Goal: Task Accomplishment & Management: Manage account settings

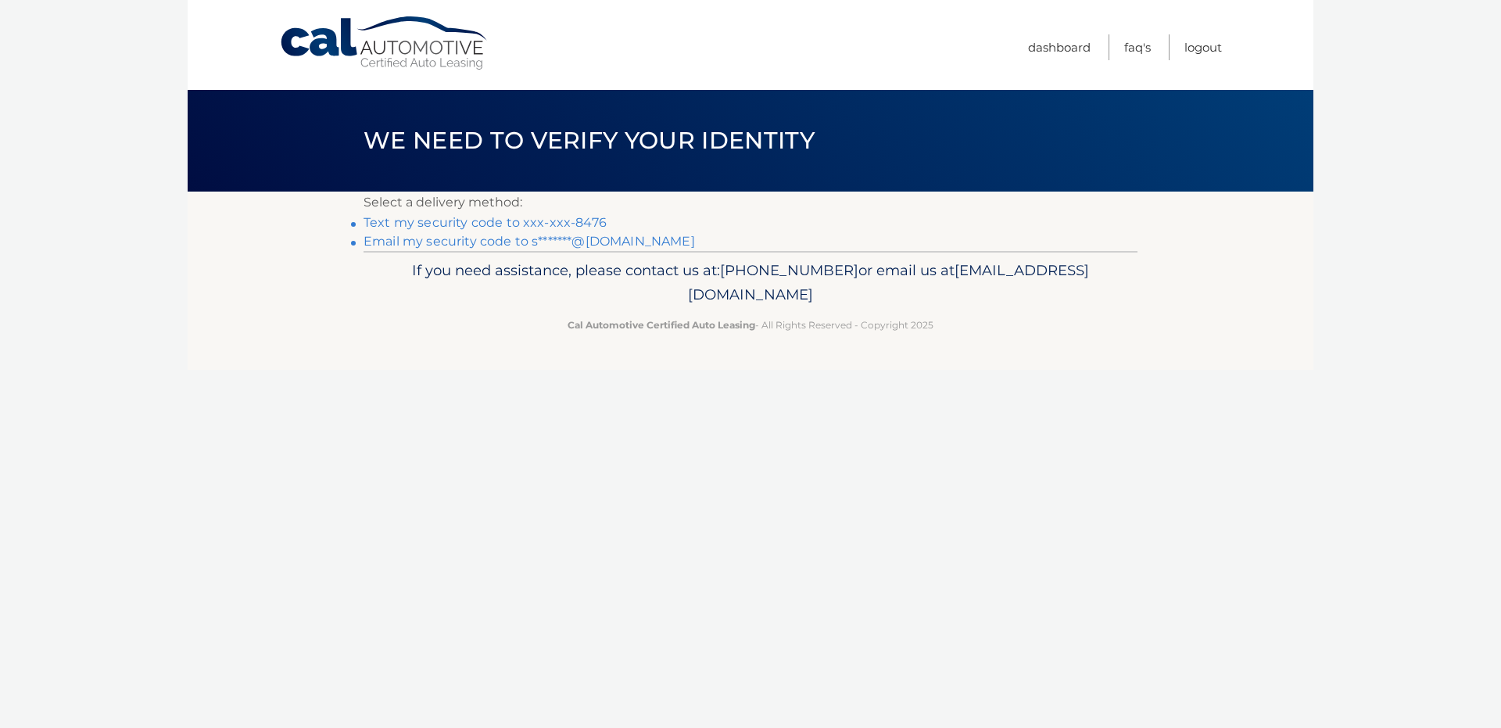
click at [479, 223] on link "Text my security code to xxx-xxx-8476" at bounding box center [484, 222] width 243 height 15
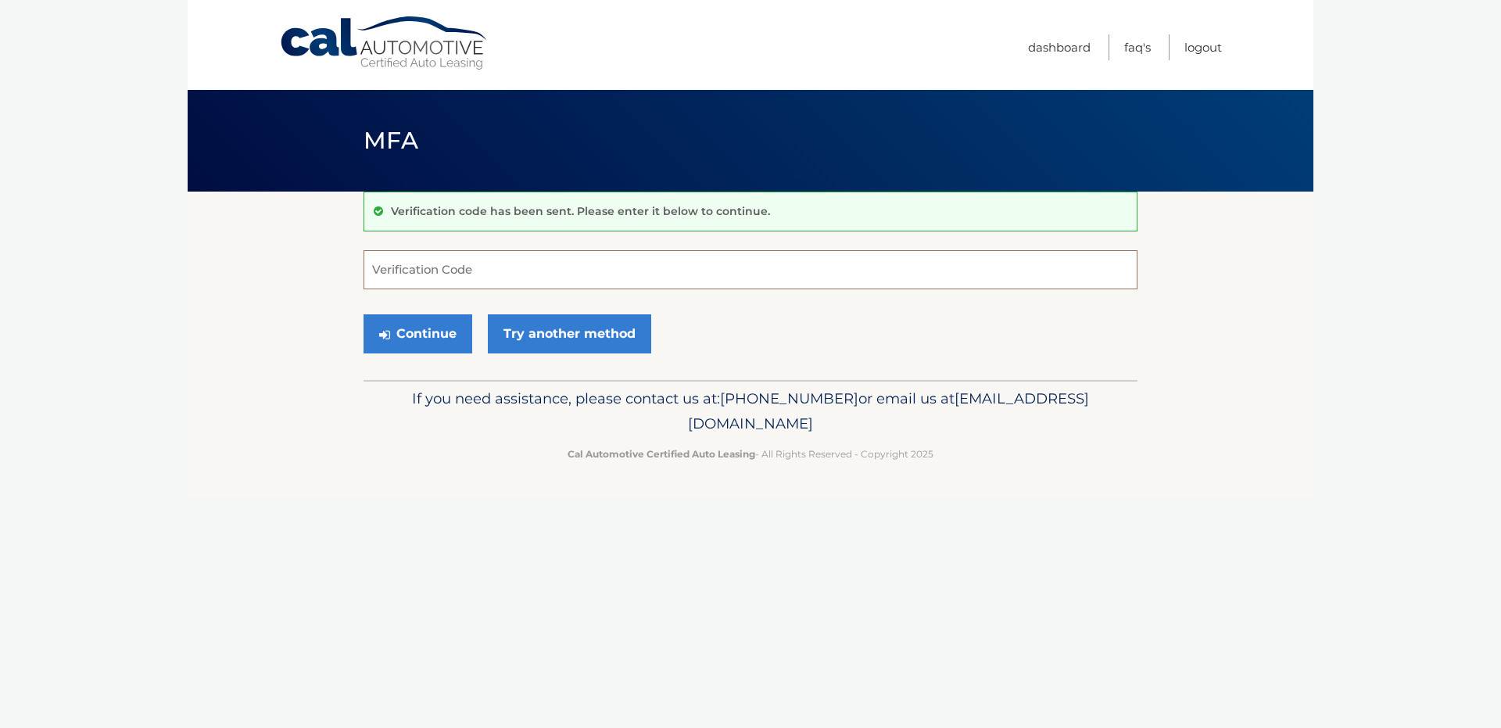
click at [441, 270] on input "Verification Code" at bounding box center [750, 269] width 774 height 39
type input "186678"
click at [363, 314] on button "Continue" at bounding box center [417, 333] width 109 height 39
click at [411, 321] on button "Continue" at bounding box center [417, 333] width 109 height 39
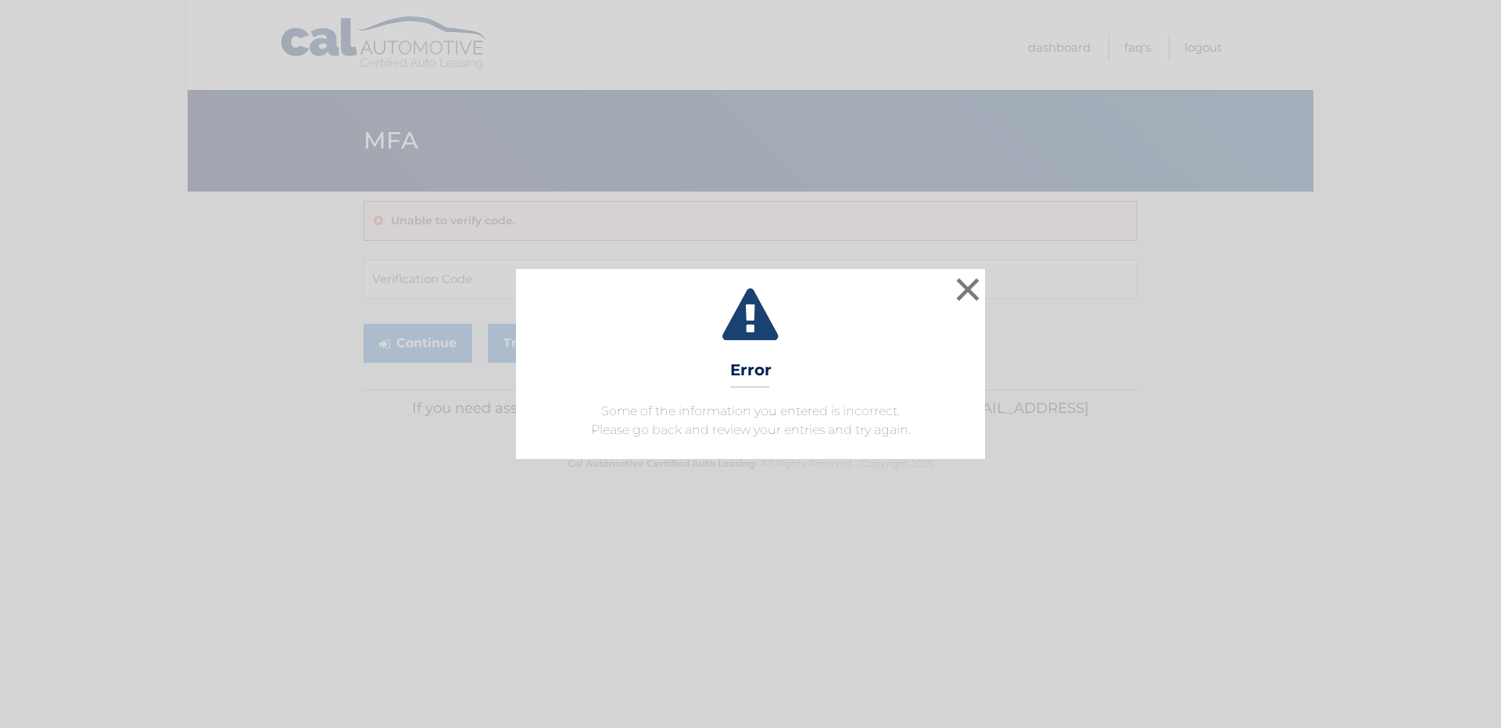
click at [755, 374] on h3 "Error" at bounding box center [750, 373] width 41 height 27
click at [970, 287] on button "×" at bounding box center [967, 289] width 31 height 31
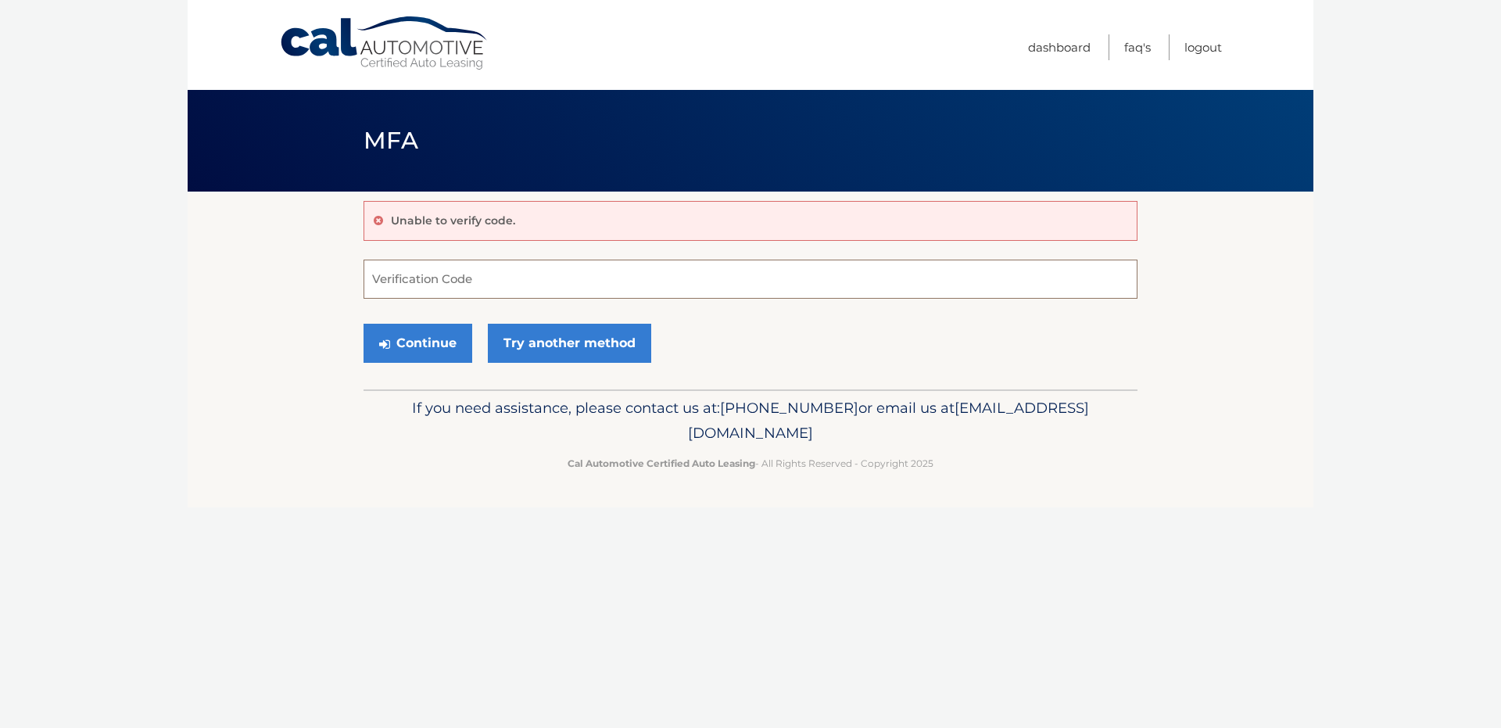
click at [531, 263] on input "Verification Code" at bounding box center [750, 279] width 774 height 39
type input "186678"
click at [422, 331] on button "Continue" at bounding box center [417, 343] width 109 height 39
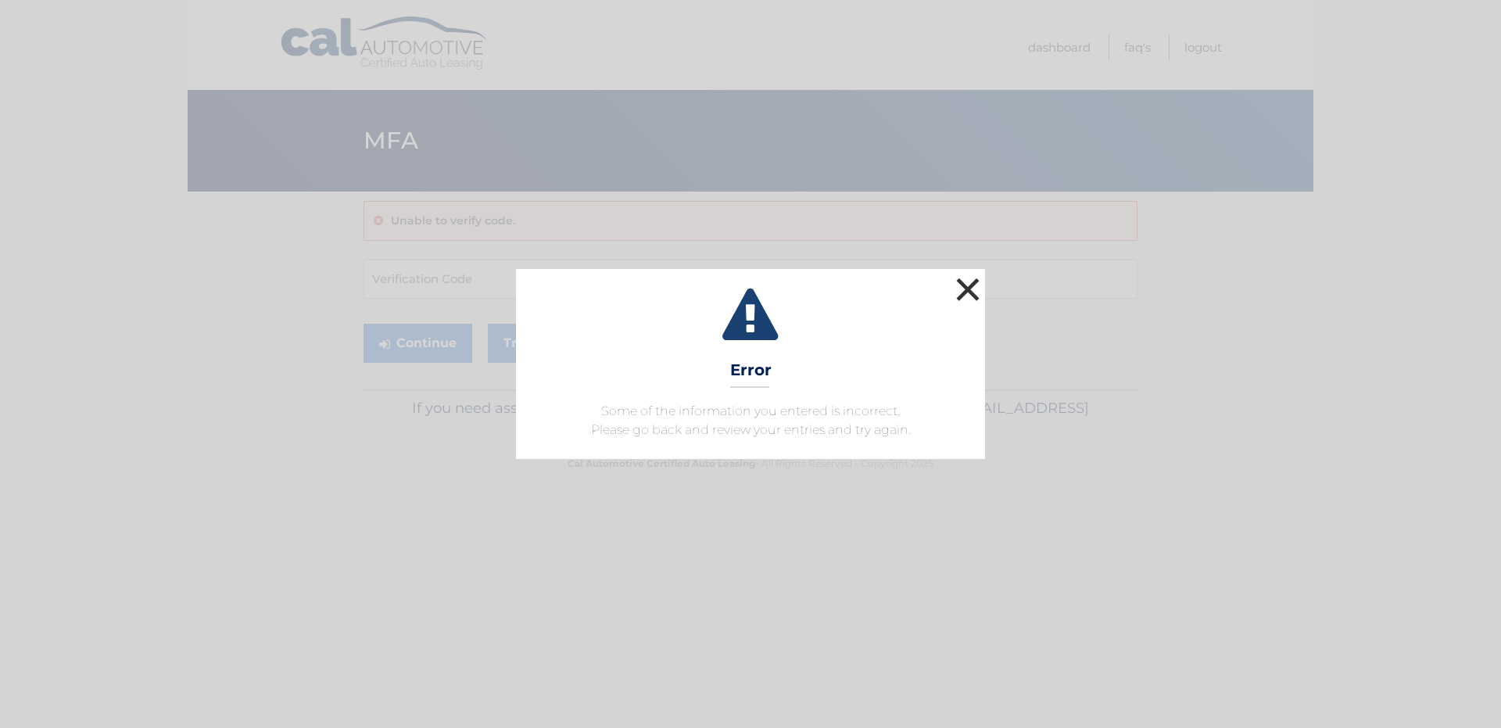
click at [965, 281] on button "×" at bounding box center [967, 289] width 31 height 31
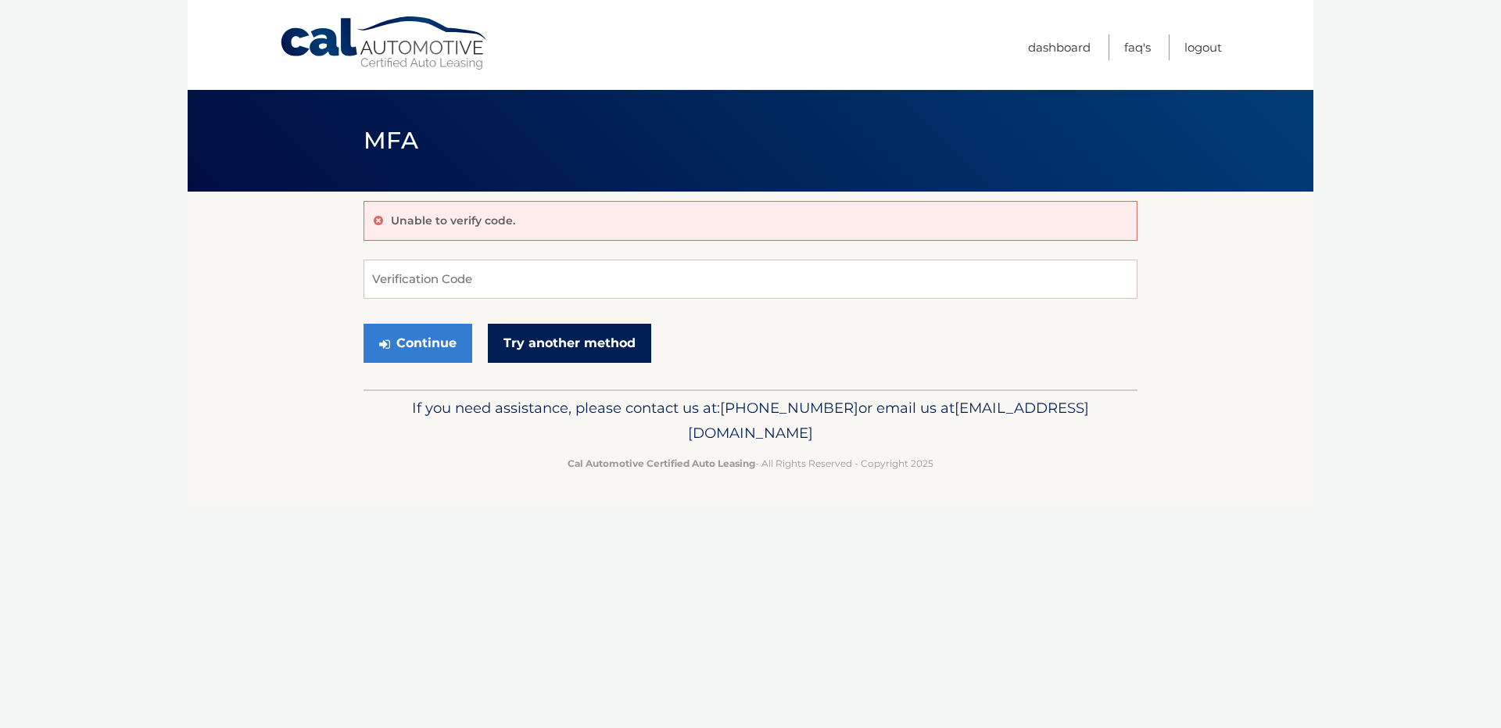
click at [545, 335] on link "Try another method" at bounding box center [569, 343] width 163 height 39
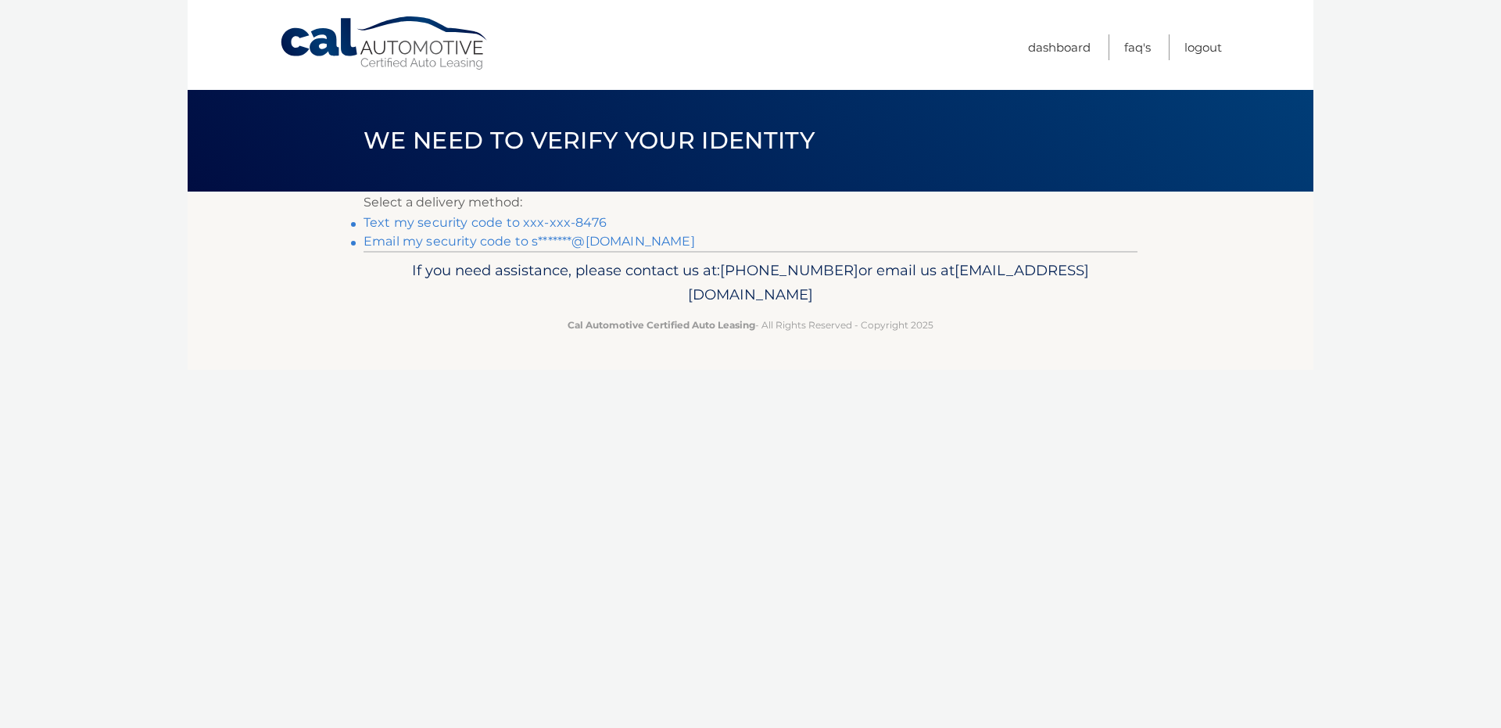
click at [479, 222] on link "Text my security code to xxx-xxx-8476" at bounding box center [484, 222] width 243 height 15
click at [1197, 41] on link "Logout" at bounding box center [1203, 47] width 38 height 26
